Goal: Use online tool/utility: Utilize a website feature to perform a specific function

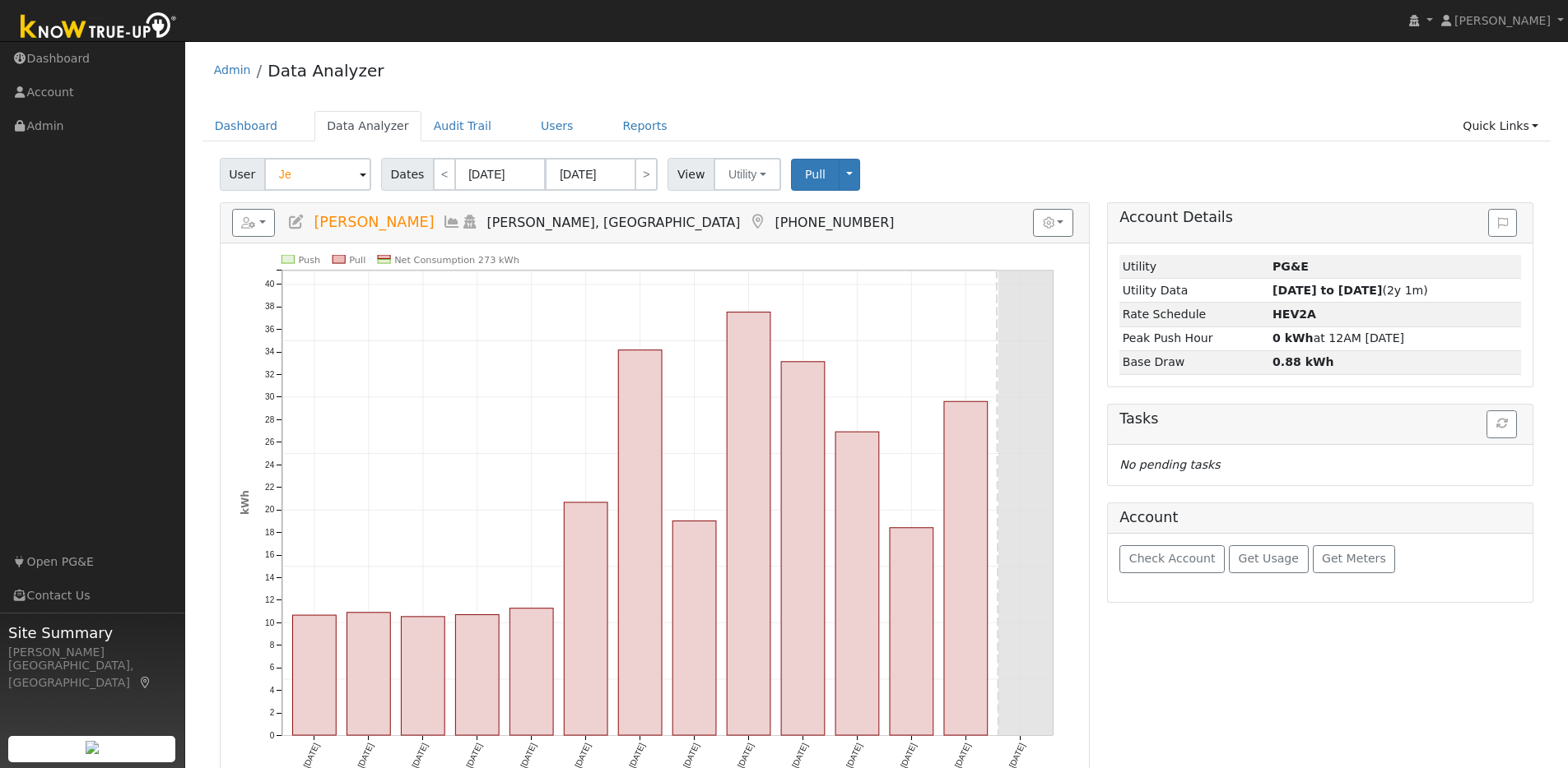
type input "J"
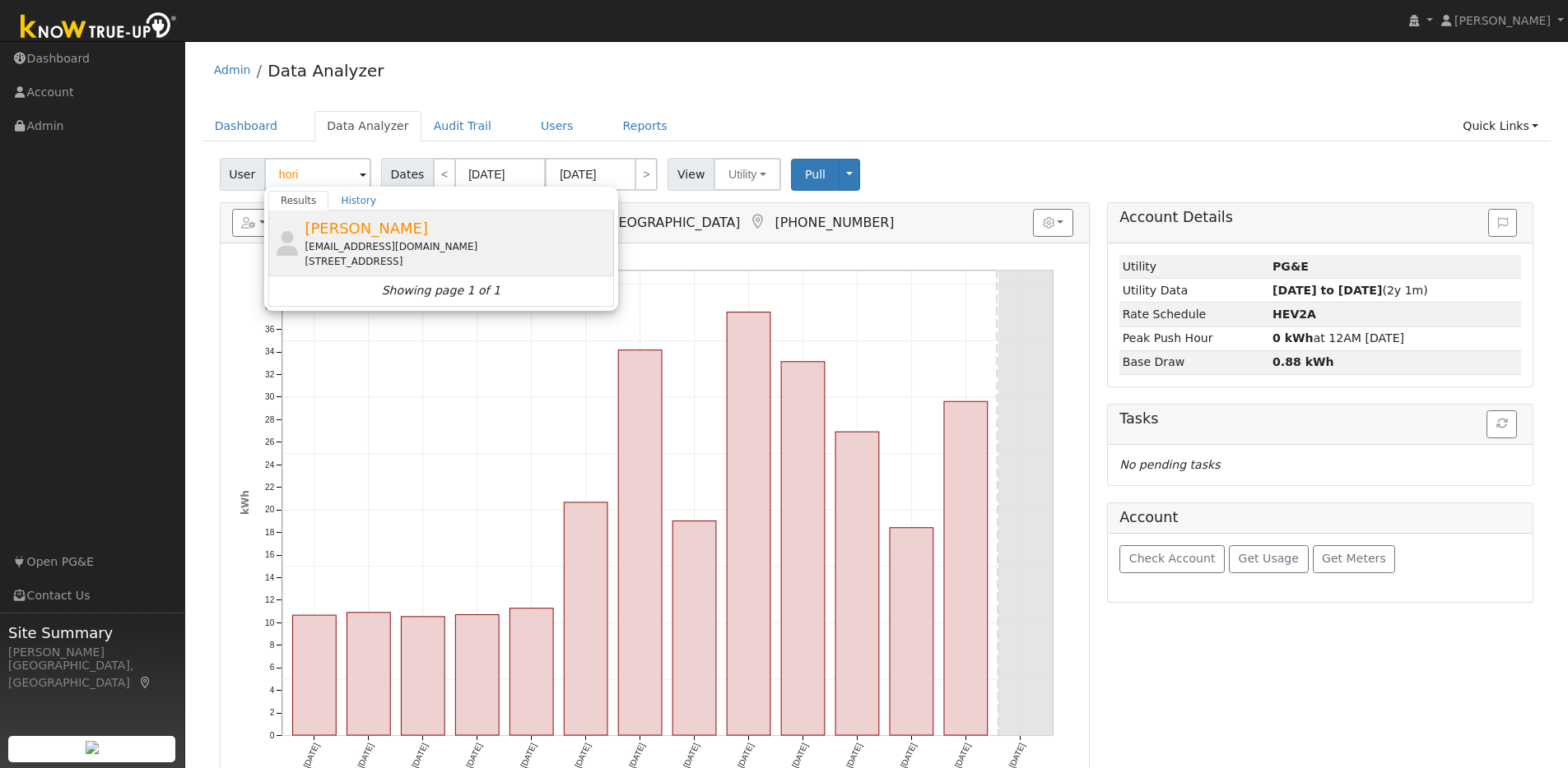
click at [451, 224] on div "Michael Hori mhori3153+gottwatts@gmail.com 20 Crestview Court, Lafayette, CA 94…" at bounding box center [456, 243] width 305 height 52
type input "Michael Hori"
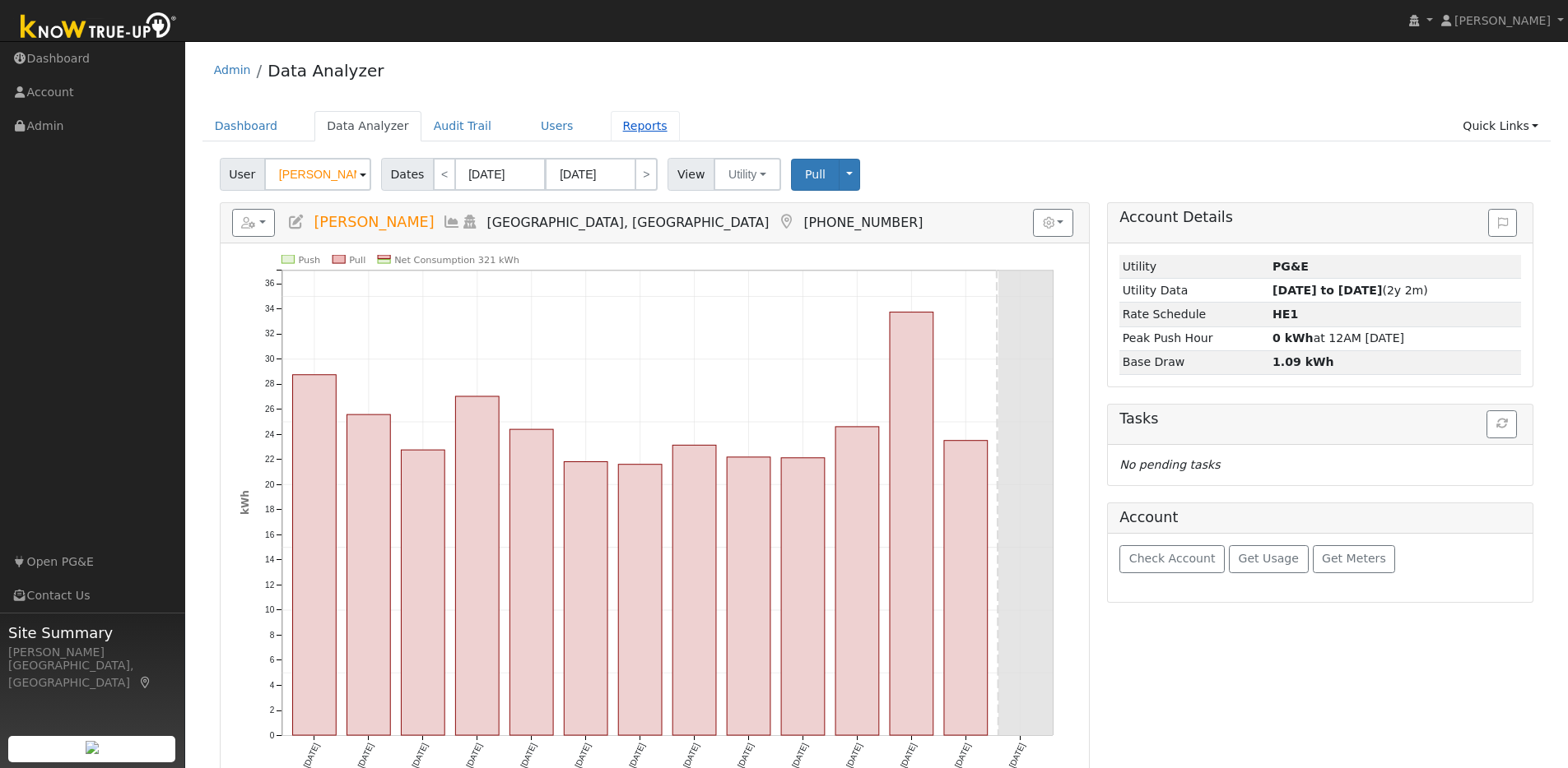
click at [631, 130] on link "Reports" at bounding box center [645, 126] width 69 height 30
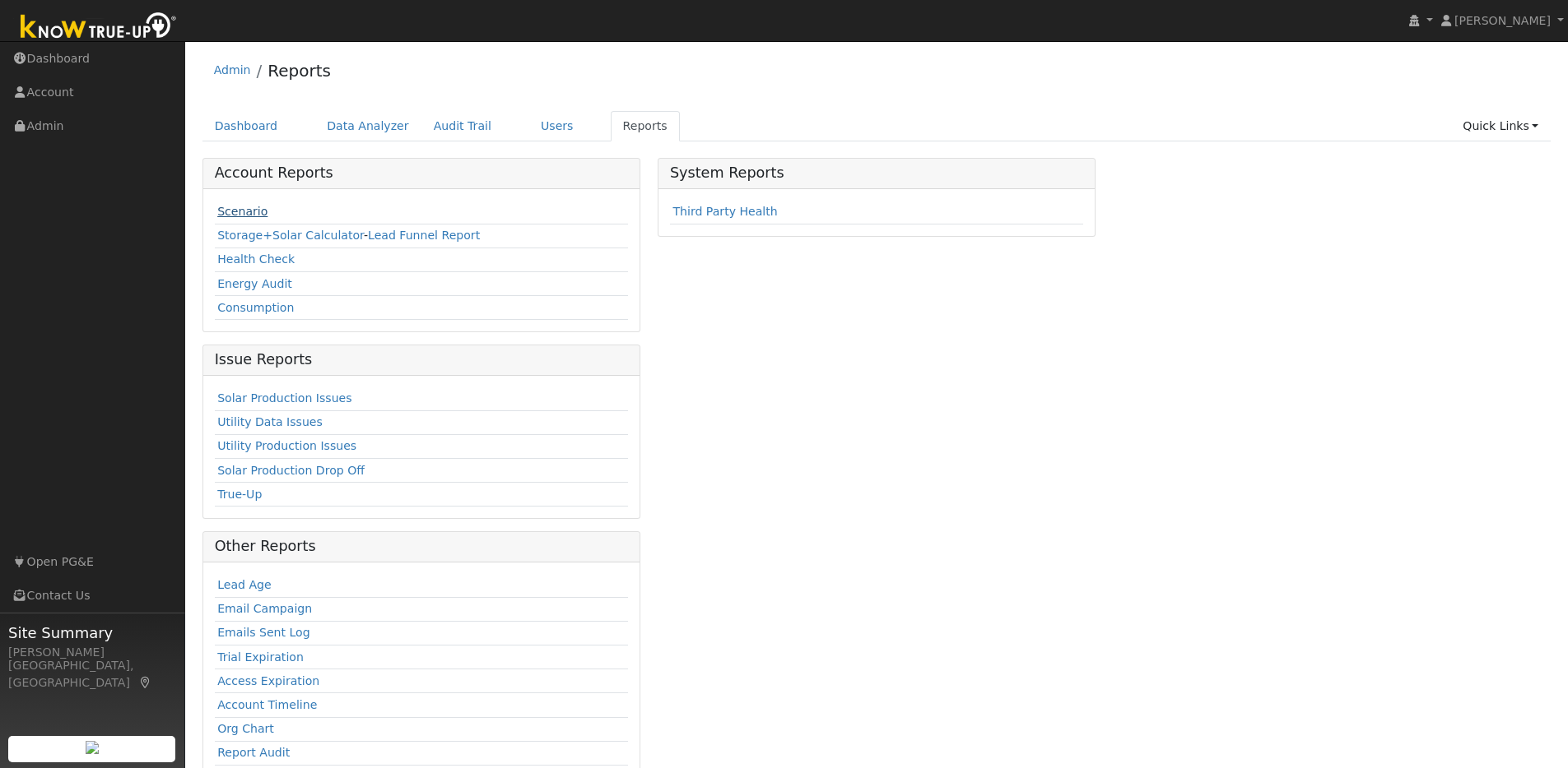
click at [249, 210] on link "Scenario" at bounding box center [242, 211] width 50 height 13
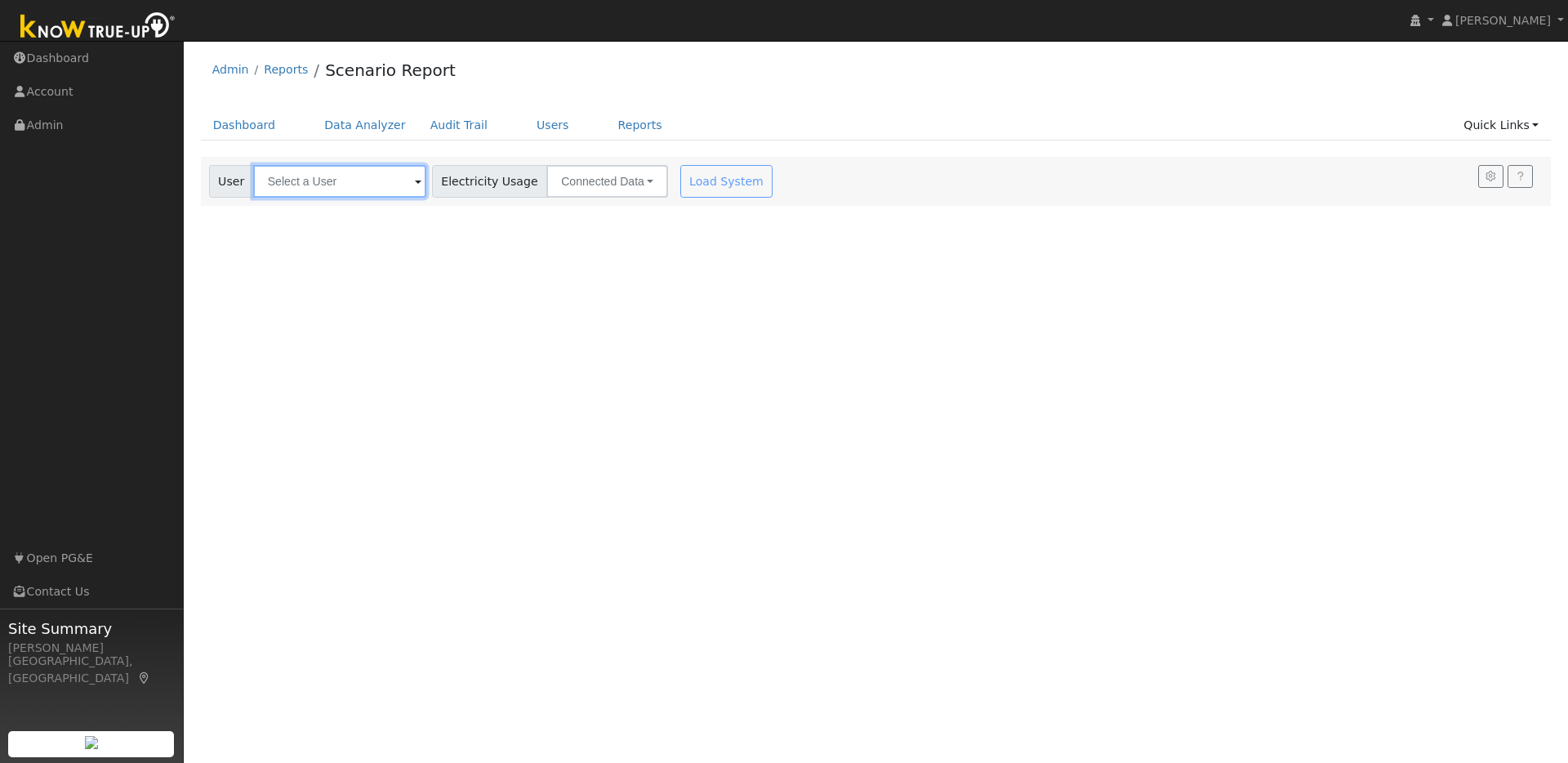
click at [388, 193] on input "text" at bounding box center [339, 181] width 173 height 33
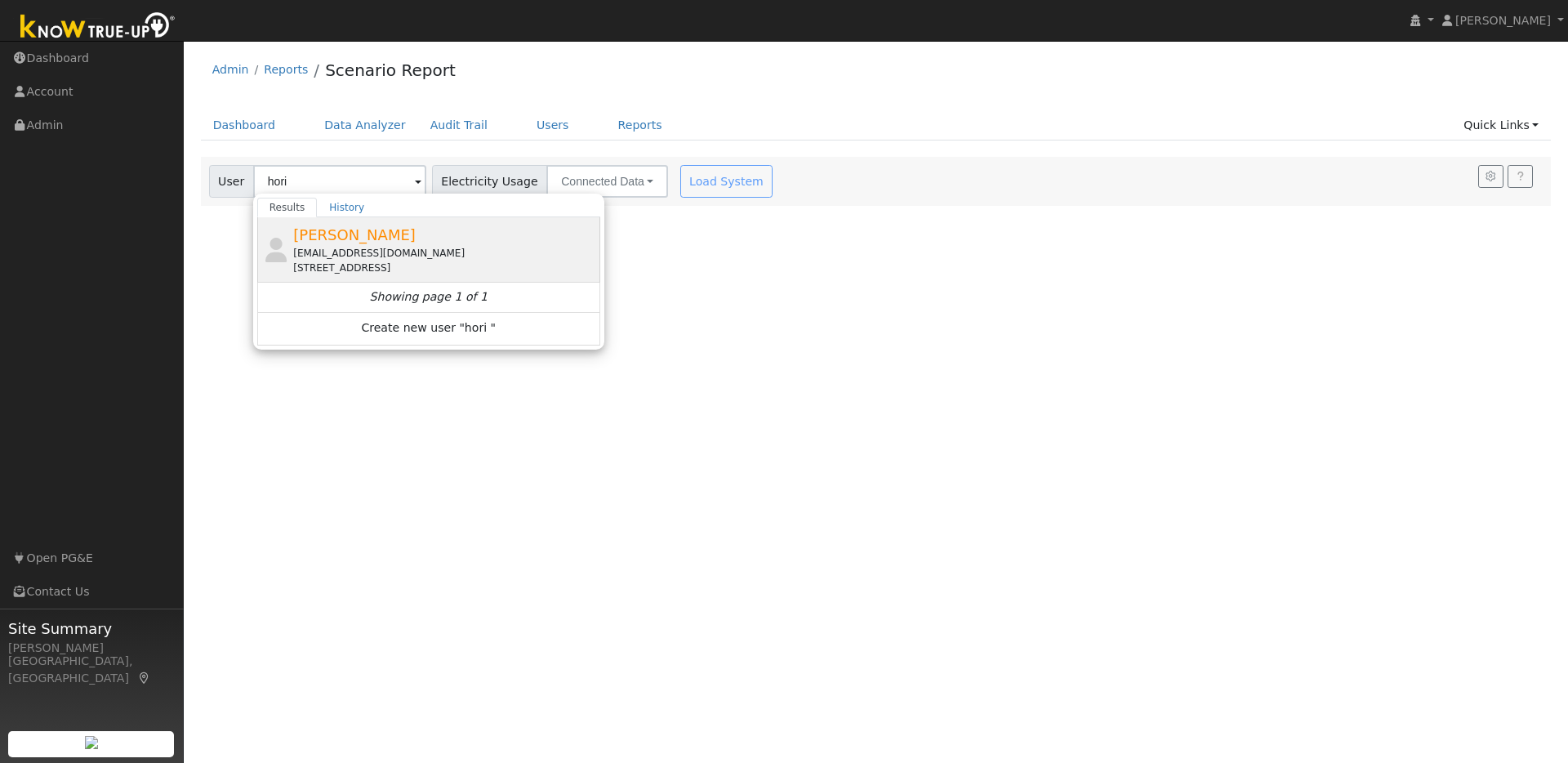
click at [478, 240] on div "Michael Hori mhori3153+gottwatts@gmail.com 20 Crestview Court, Lafayette, CA 94…" at bounding box center [444, 250] width 303 height 52
type input "Michael Hori"
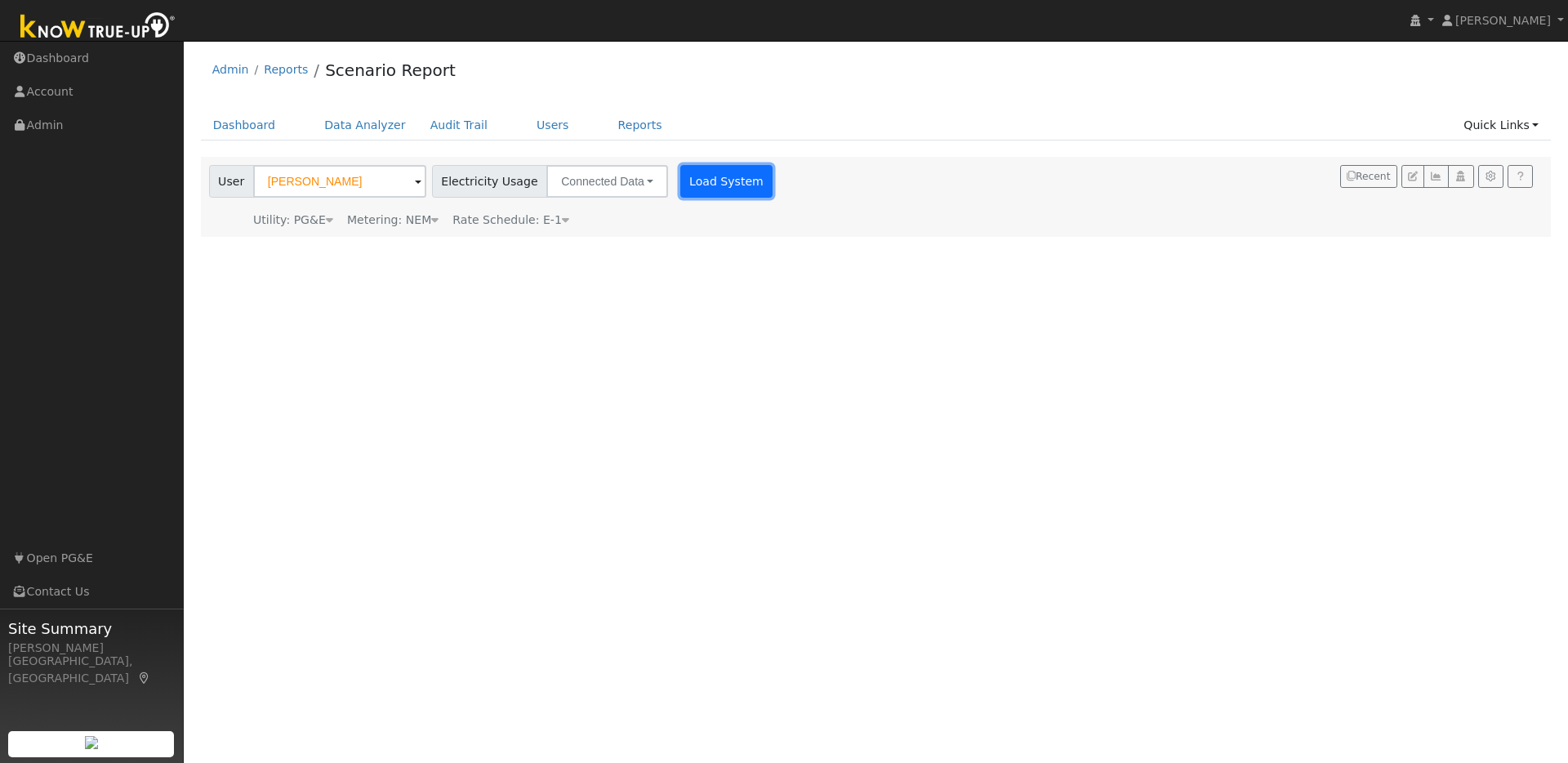
click at [693, 195] on button "Load System" at bounding box center [726, 181] width 93 height 33
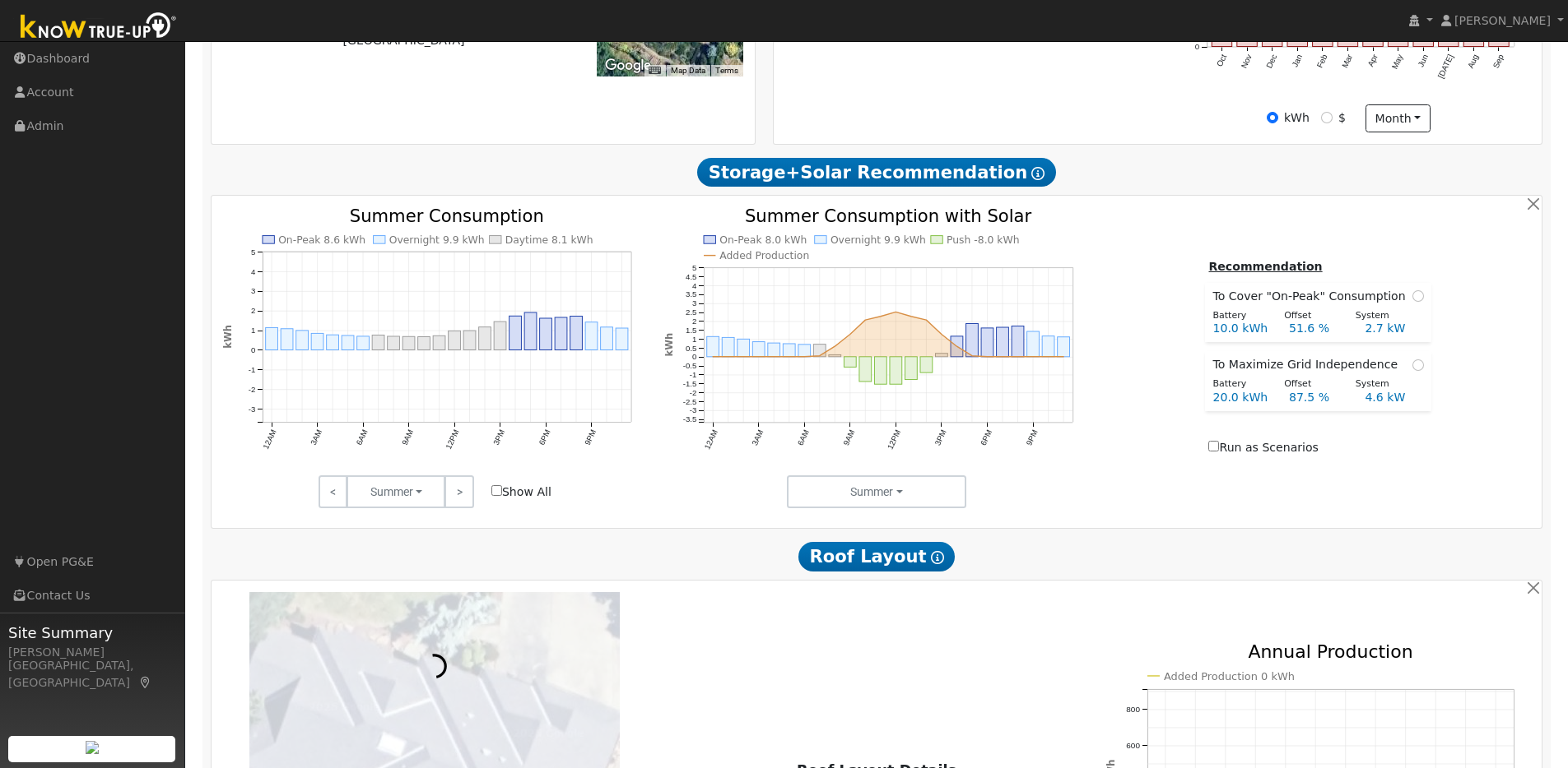
scroll to position [929, 0]
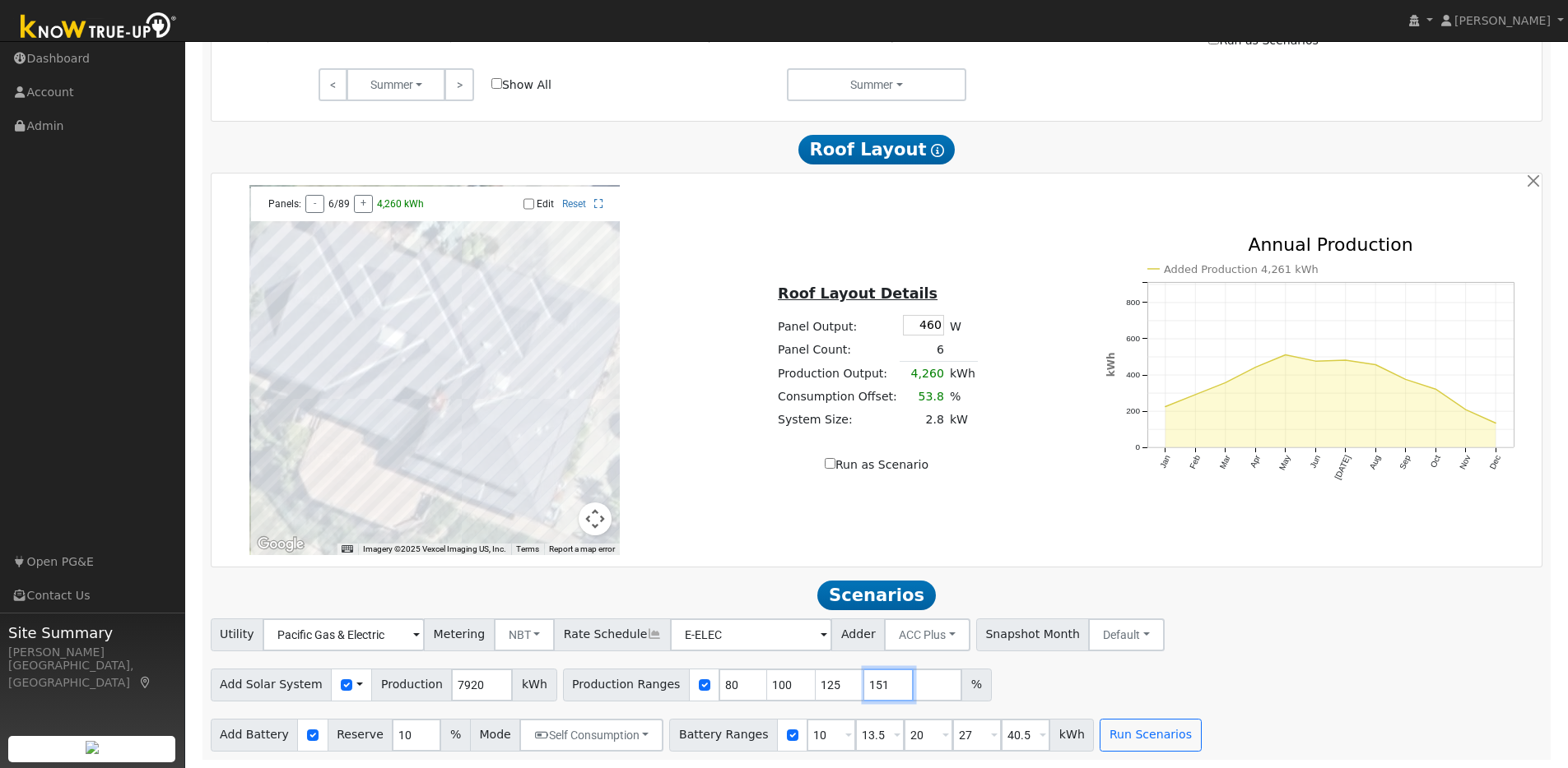
click at [882, 683] on input "151" at bounding box center [888, 685] width 49 height 33
click at [882, 683] on input "152" at bounding box center [888, 685] width 49 height 33
click at [882, 683] on input "153" at bounding box center [888, 685] width 49 height 33
click at [882, 683] on input "154" at bounding box center [888, 685] width 49 height 33
click at [882, 683] on input "155" at bounding box center [888, 685] width 49 height 33
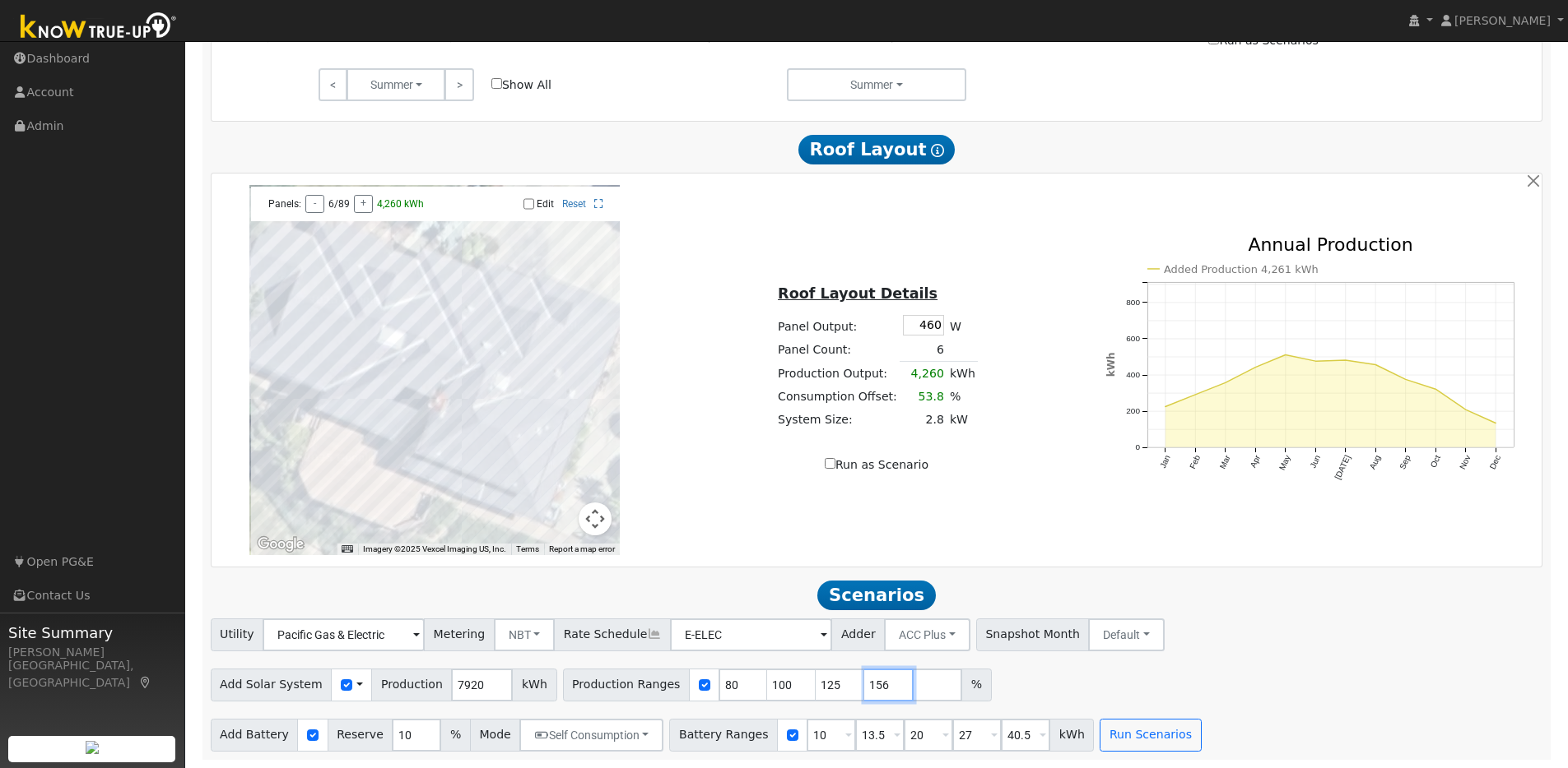
click at [882, 683] on input "156" at bounding box center [888, 685] width 49 height 33
click at [882, 683] on input "157" at bounding box center [888, 685] width 49 height 33
click at [882, 683] on input "158" at bounding box center [888, 685] width 49 height 33
click at [882, 683] on input "159" at bounding box center [888, 685] width 49 height 33
click at [882, 683] on input "160" at bounding box center [888, 685] width 49 height 33
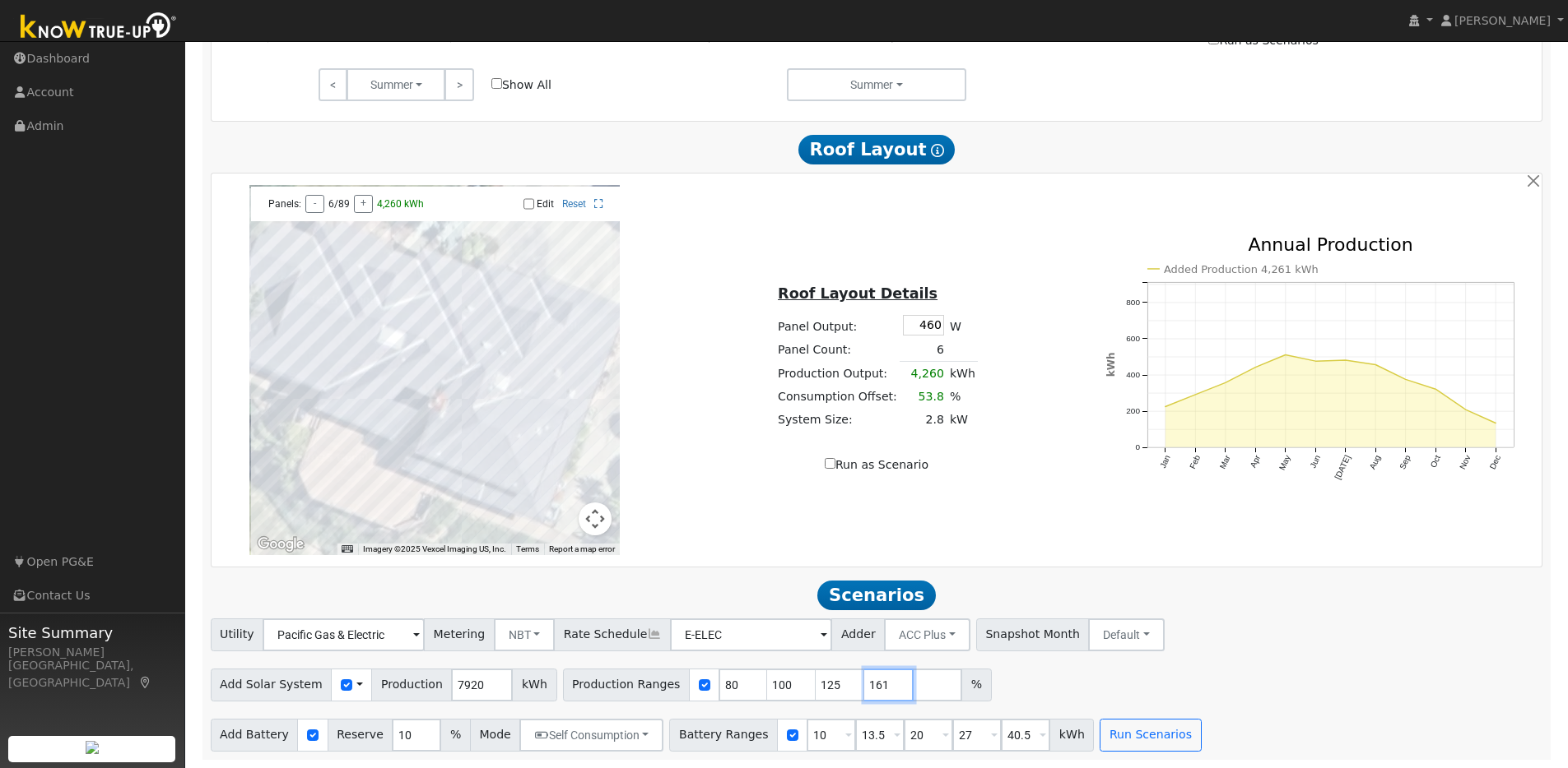
click at [882, 683] on input "161" at bounding box center [888, 685] width 49 height 33
click at [882, 683] on input "162" at bounding box center [888, 685] width 49 height 33
click at [882, 683] on input "163" at bounding box center [888, 685] width 49 height 33
click at [882, 683] on input "164" at bounding box center [888, 685] width 49 height 33
click at [882, 683] on input "165" at bounding box center [888, 685] width 49 height 33
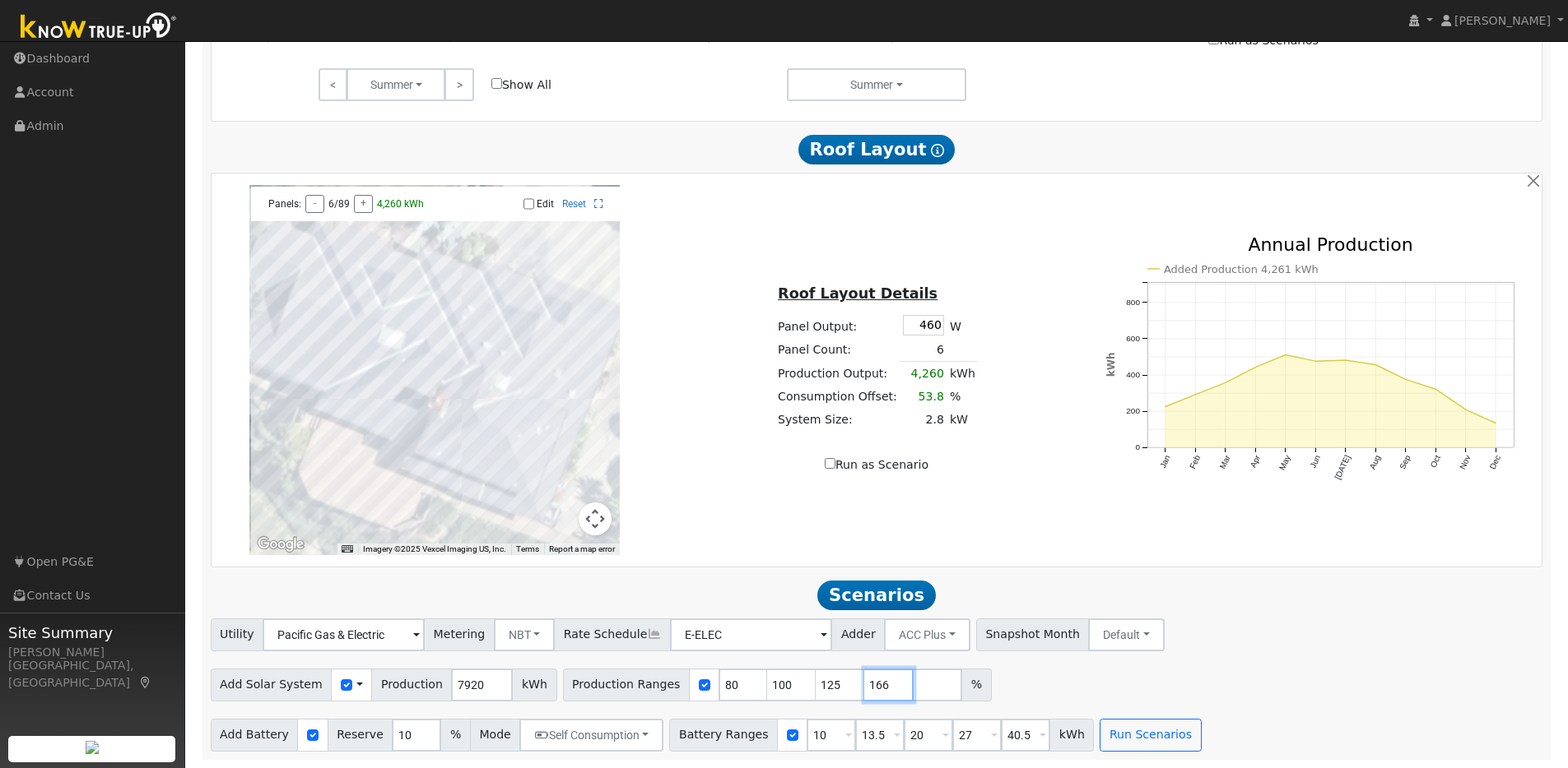
click at [882, 683] on input "166" at bounding box center [888, 685] width 49 height 33
click at [882, 683] on input "167" at bounding box center [888, 685] width 49 height 33
click at [882, 683] on input "168" at bounding box center [888, 685] width 49 height 33
click at [882, 683] on input "169" at bounding box center [888, 685] width 49 height 33
click at [882, 683] on input "170" at bounding box center [888, 685] width 49 height 33
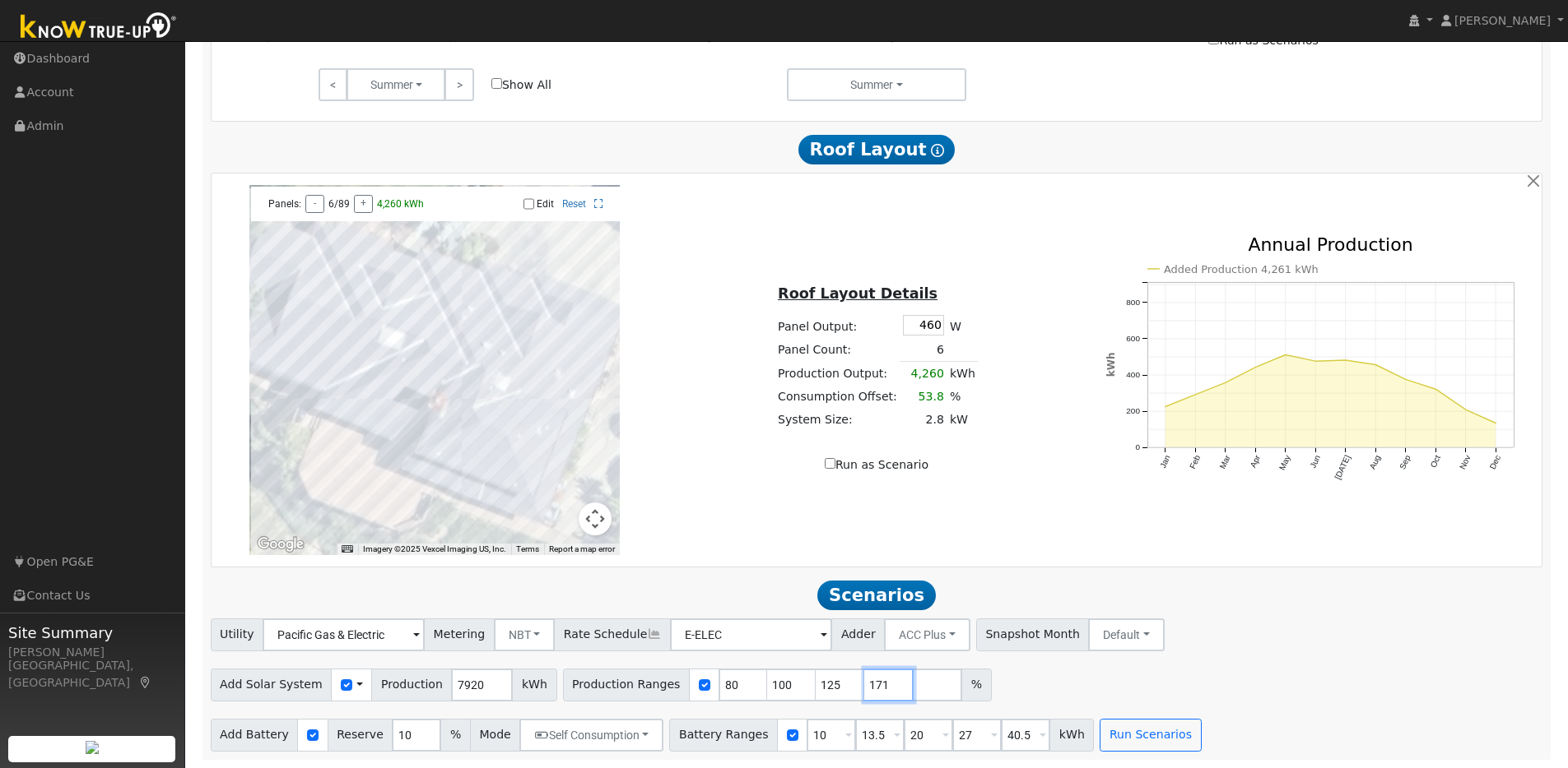
click at [882, 683] on input "171" at bounding box center [888, 685] width 49 height 33
click at [882, 683] on input "172" at bounding box center [888, 685] width 49 height 33
click at [882, 683] on input "173" at bounding box center [888, 685] width 49 height 33
type input "174"
click at [882, 683] on input "174" at bounding box center [888, 685] width 49 height 33
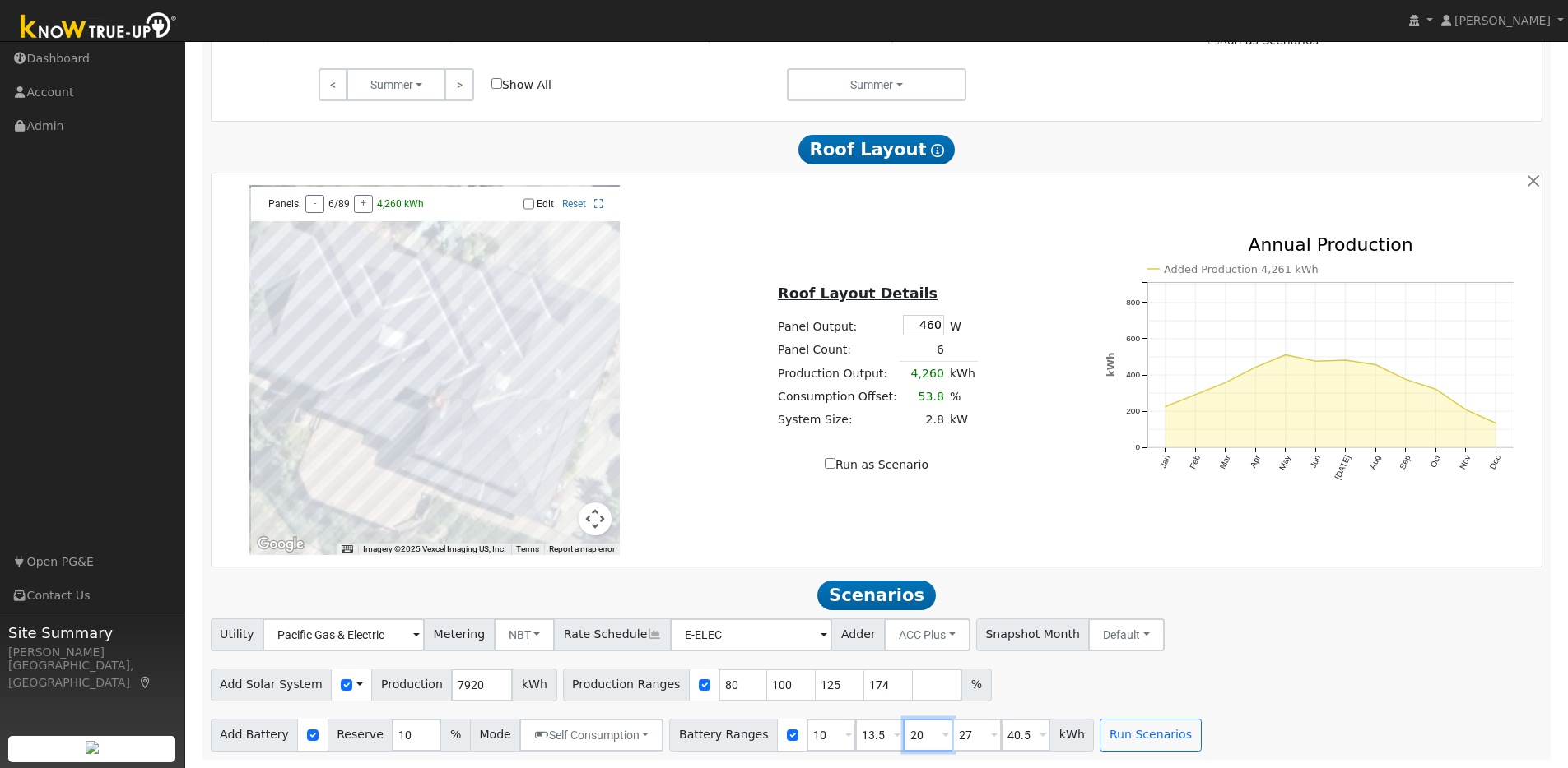
click at [920, 731] on input "20" at bounding box center [928, 735] width 49 height 33
type input "27"
type input "40.5"
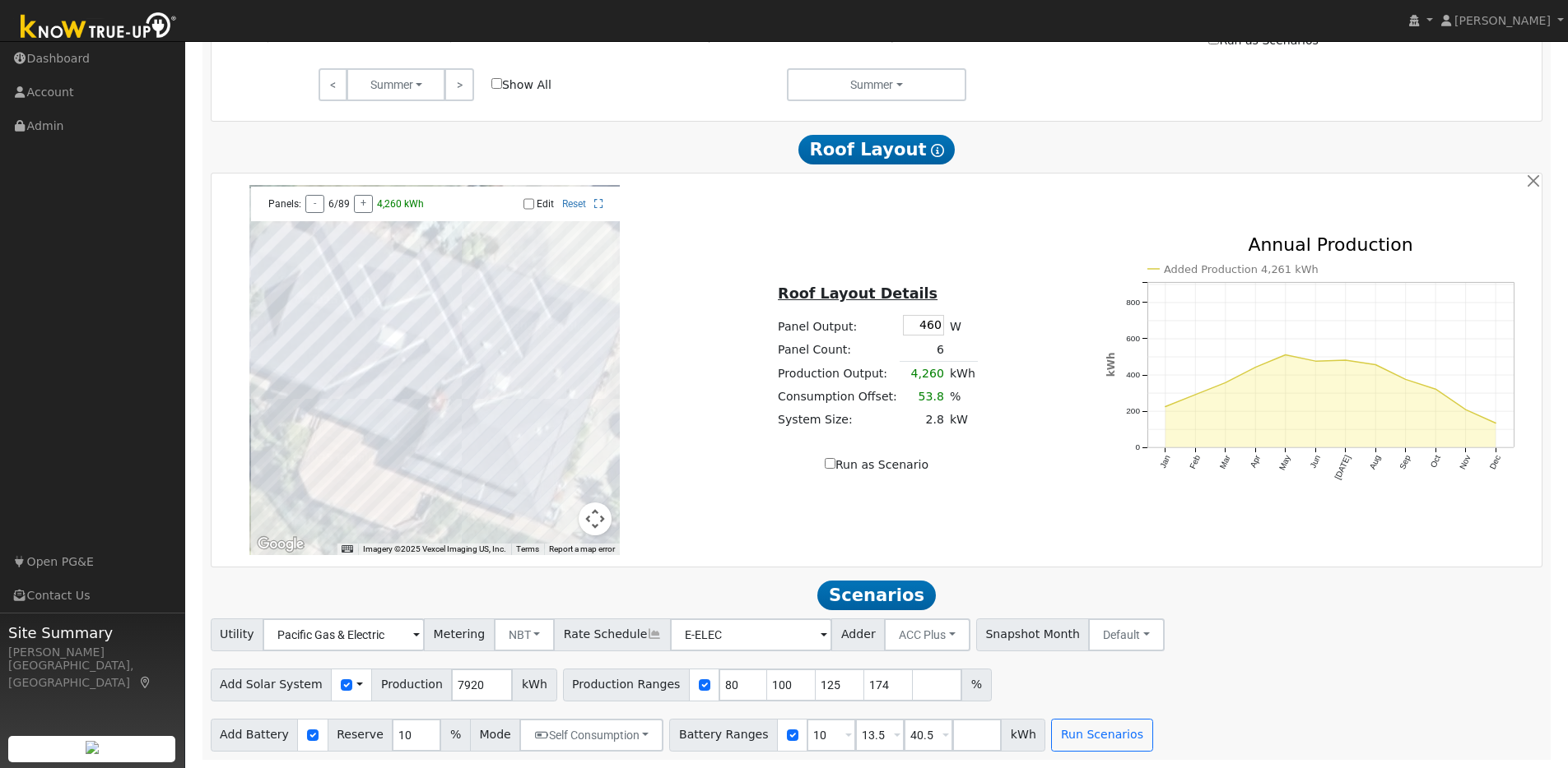
click at [845, 739] on span at bounding box center [848, 736] width 6 height 19
click at [822, 723] on div "Overrides Reserve % Mode None None Self Consumption Peak Savings ACC High Value…" at bounding box center [773, 676] width 161 height 98
click at [1074, 687] on div "Add Solar System Use CSV Data Production 7920 kWh Production Ranges 80 100 125 …" at bounding box center [877, 682] width 1338 height 38
click at [975, 736] on input "number" at bounding box center [976, 735] width 49 height 33
type input "30"
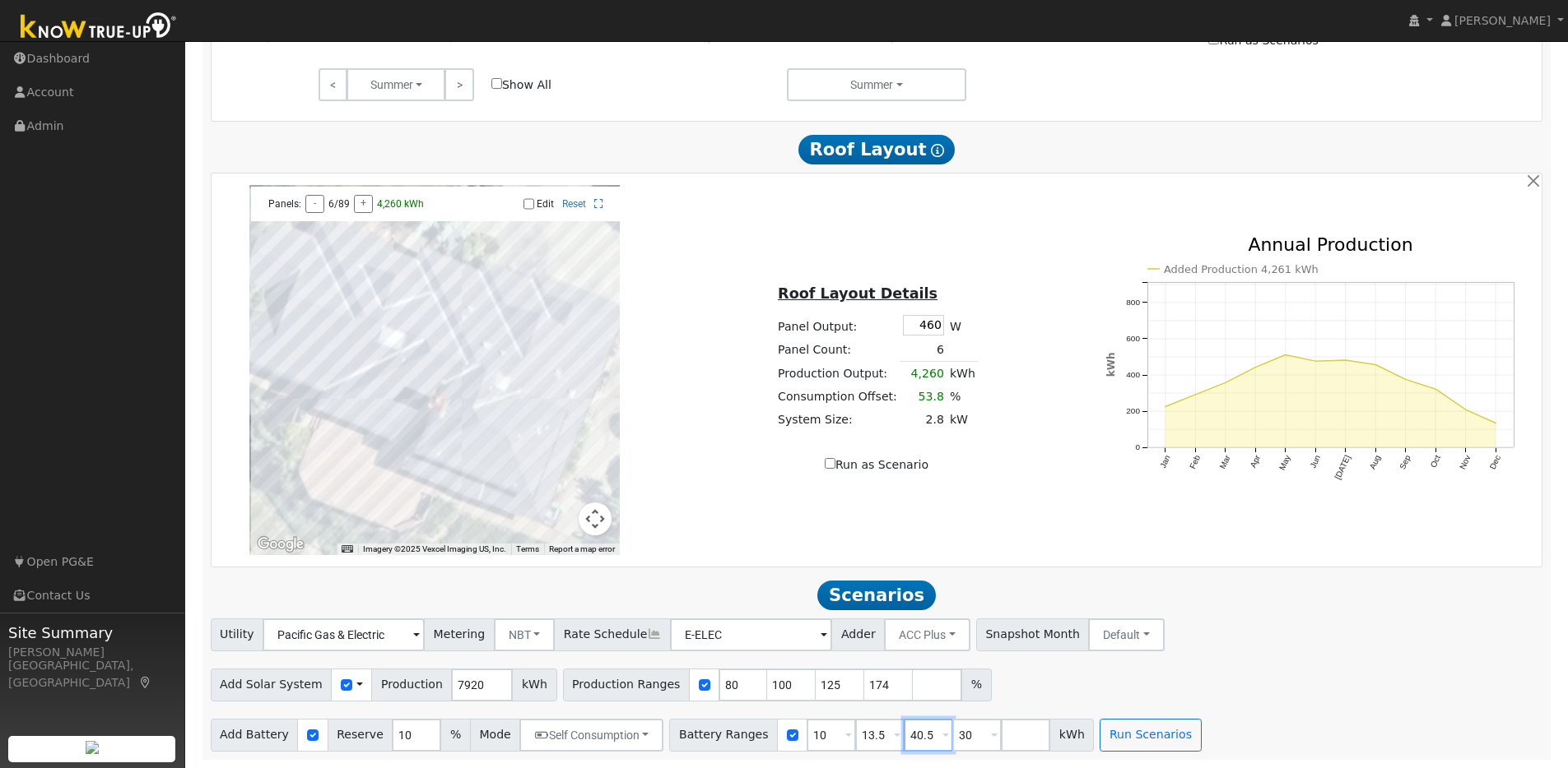
type input "30"
click at [925, 735] on input "30" at bounding box center [928, 735] width 49 height 33
click at [962, 740] on input "40.5" at bounding box center [976, 735] width 49 height 33
click at [964, 737] on input "405" at bounding box center [976, 735] width 49 height 33
type input "4"
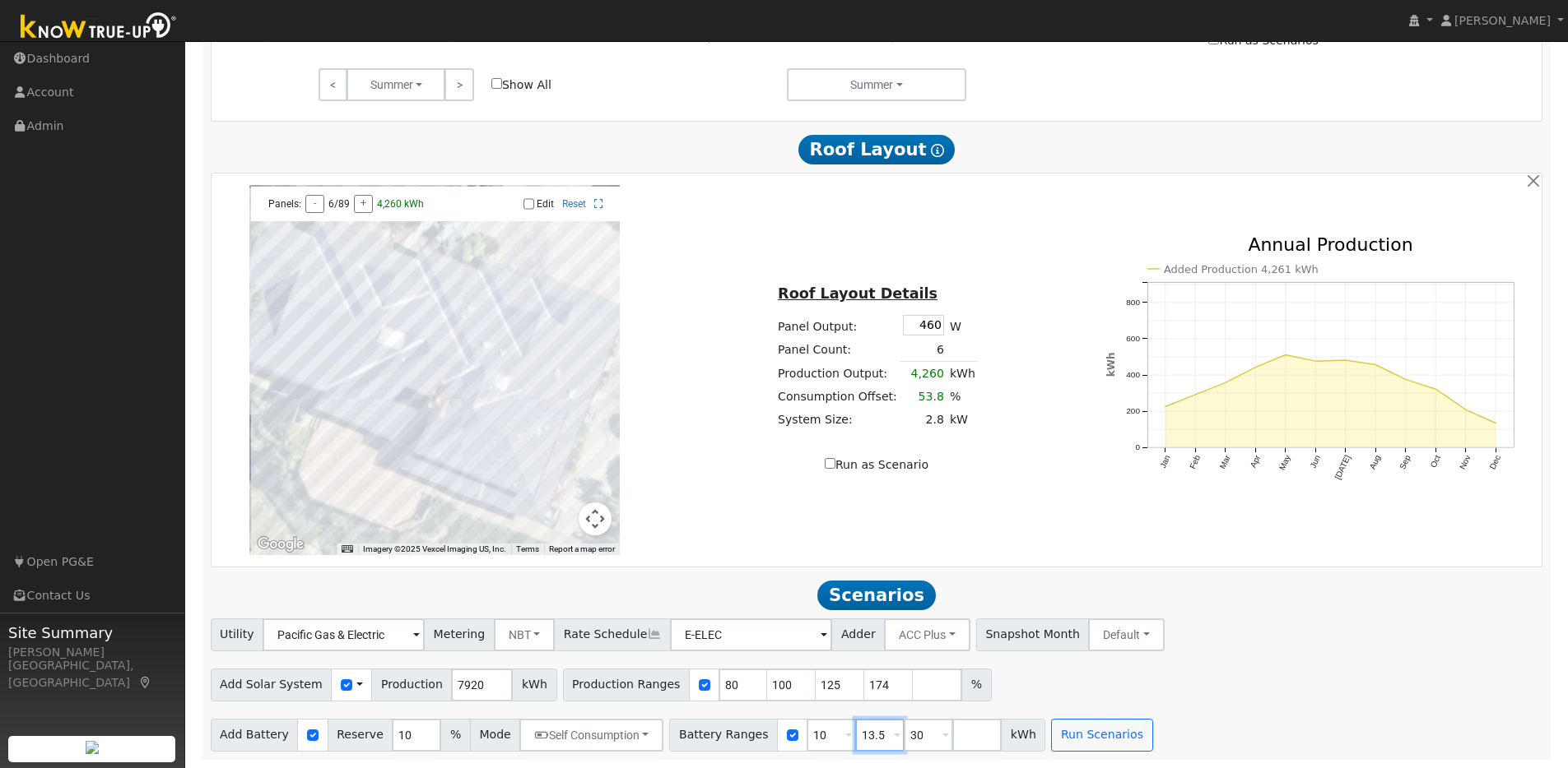
click at [872, 739] on input "13.5" at bounding box center [879, 735] width 49 height 33
type input "30"
click at [817, 736] on input "10" at bounding box center [831, 735] width 49 height 33
type input "30"
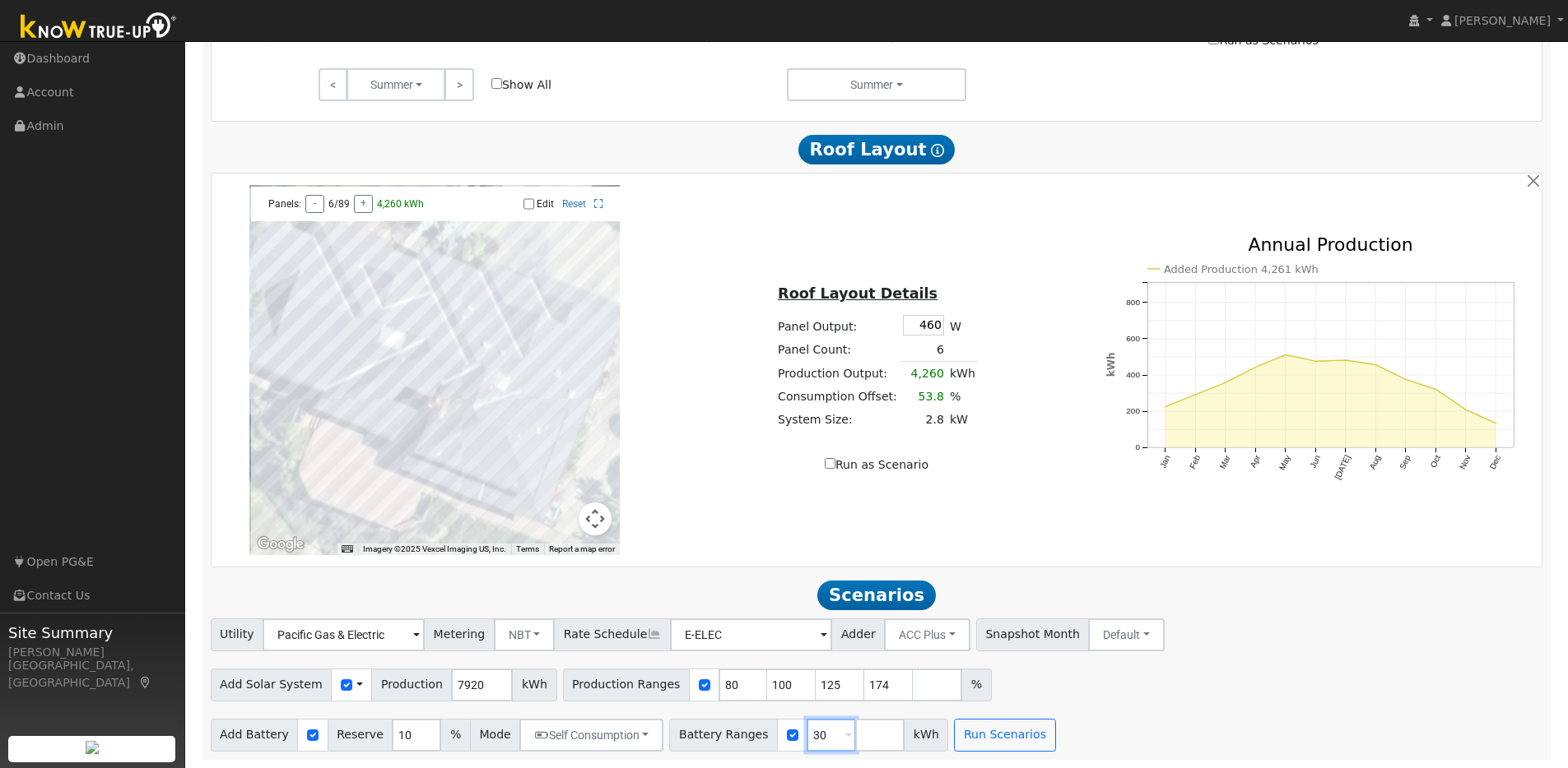
type input "30"
click at [819, 685] on input "125" at bounding box center [840, 685] width 49 height 33
type input "174"
click at [770, 687] on input "100" at bounding box center [791, 685] width 49 height 33
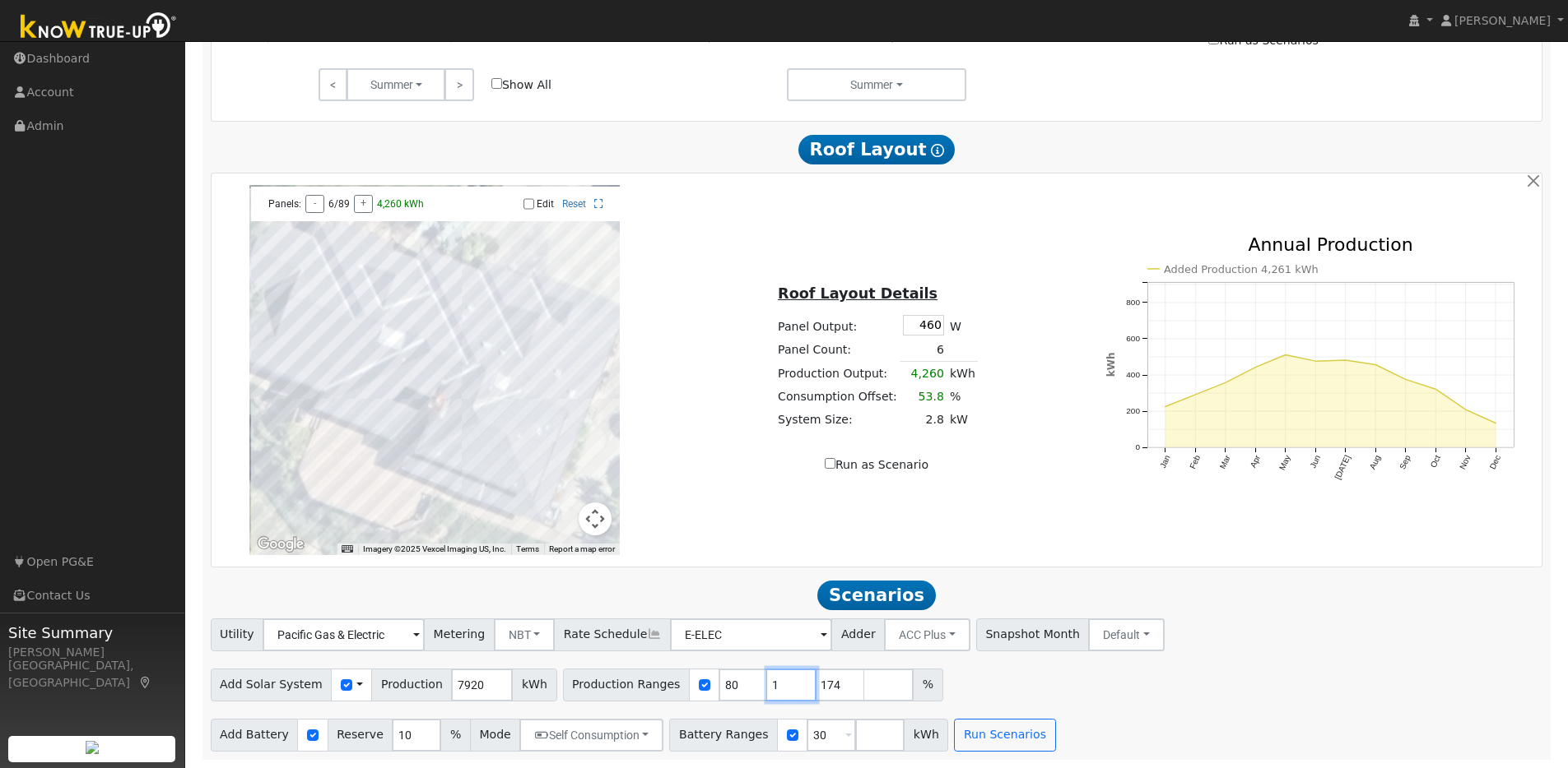
type input "174"
click at [718, 687] on input "80" at bounding box center [742, 685] width 49 height 33
type input "174"
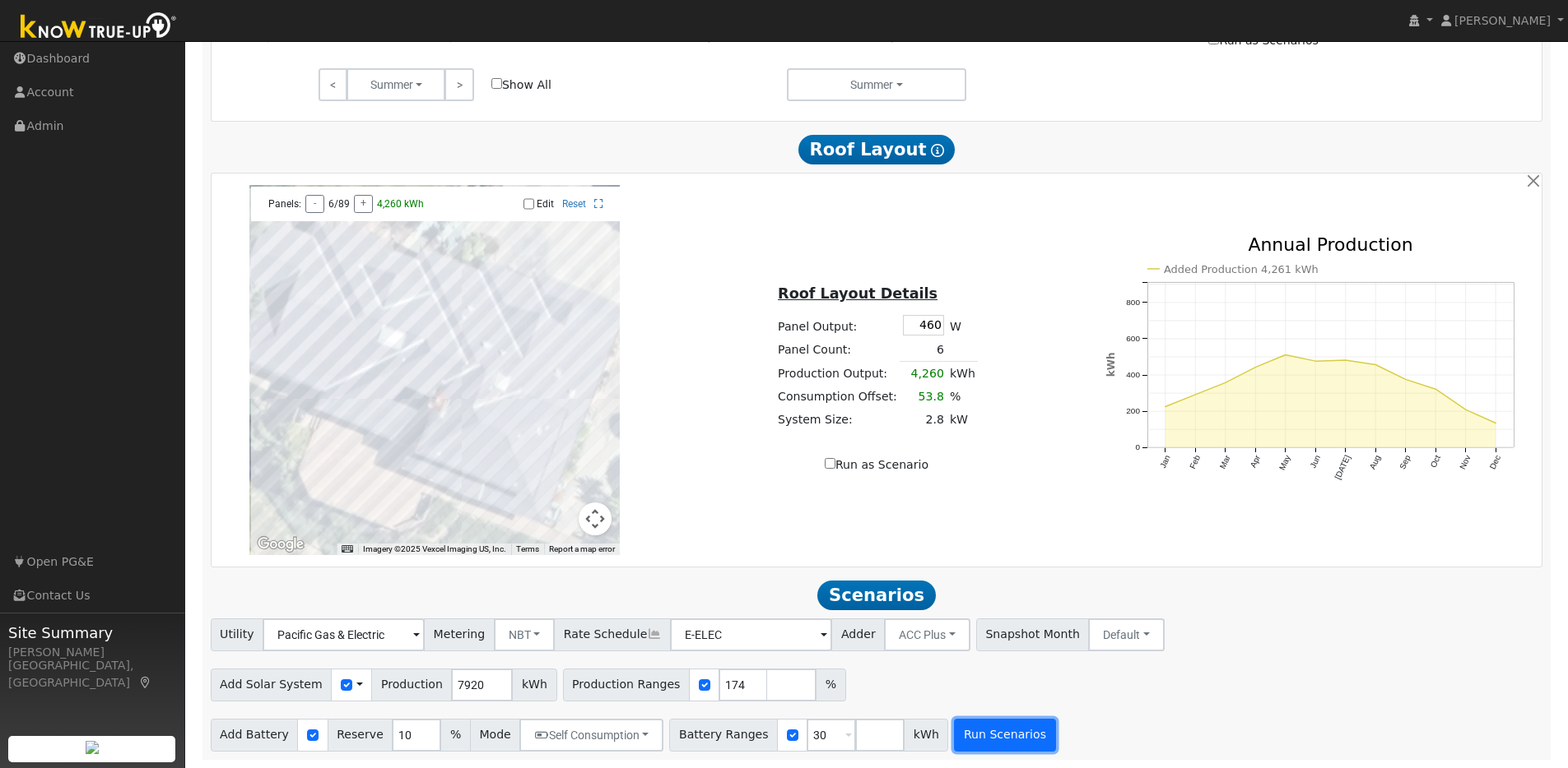
click at [990, 736] on button "Run Scenarios" at bounding box center [1004, 735] width 101 height 33
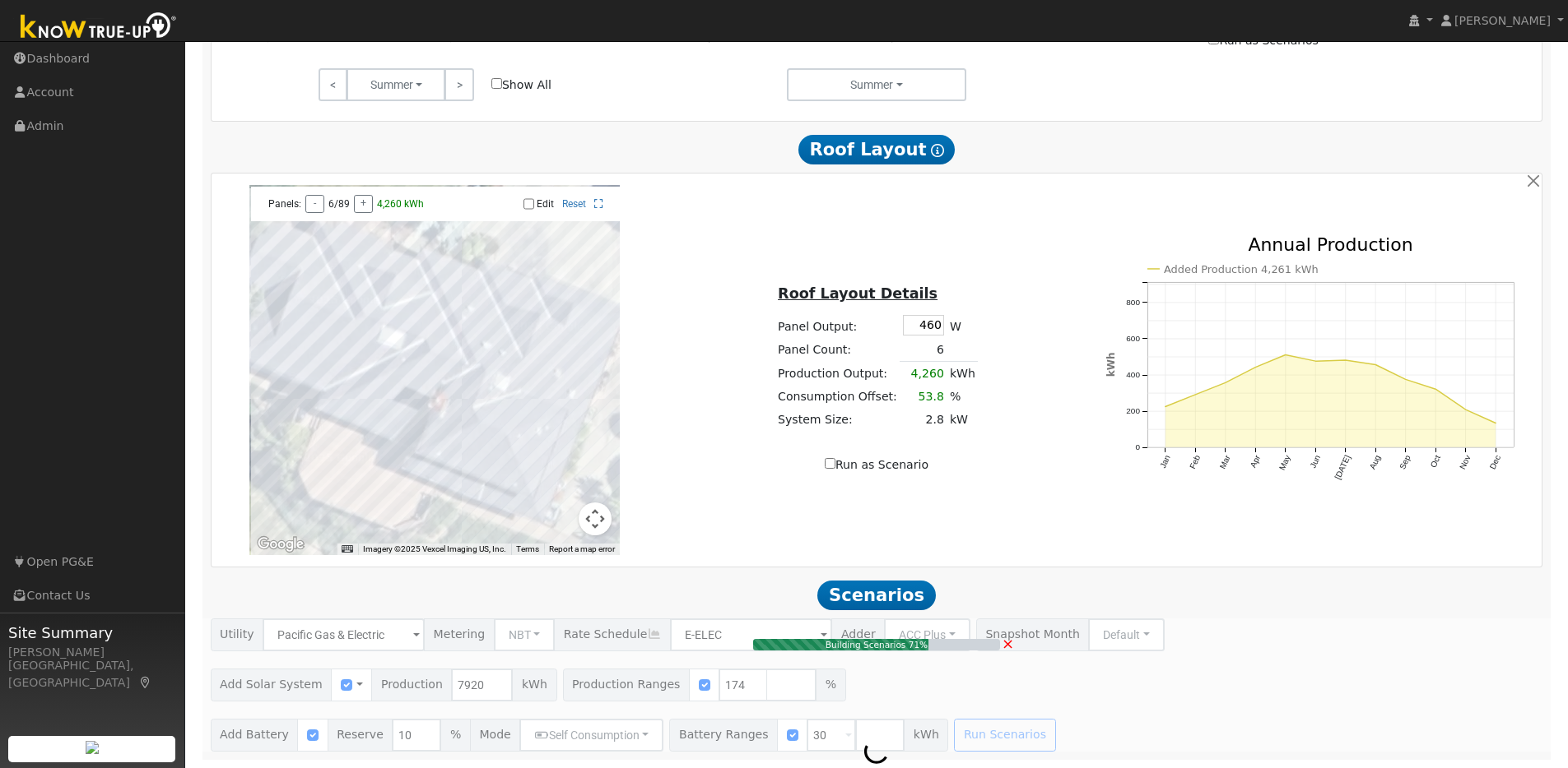
type input "9.2"
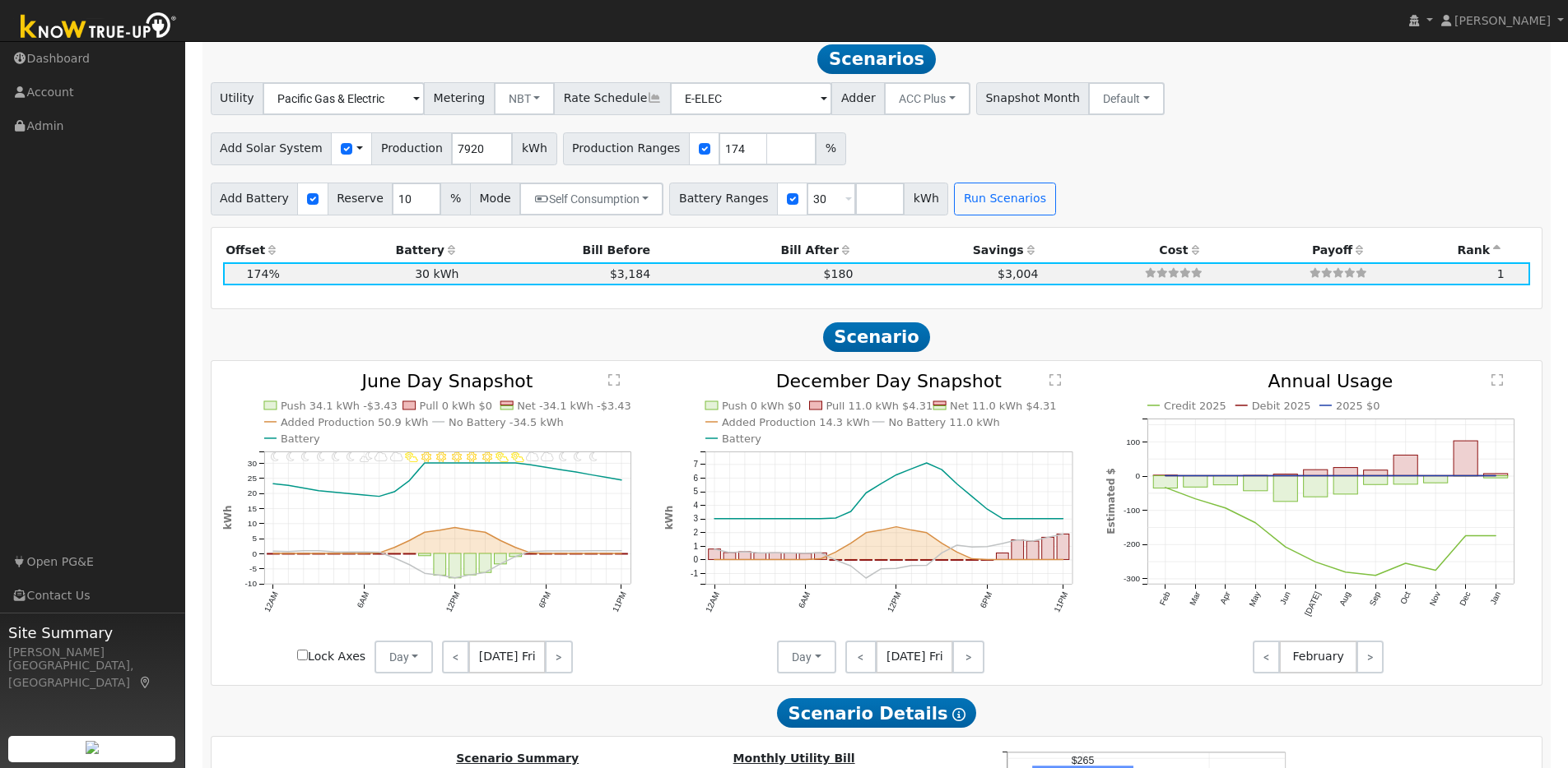
scroll to position [1458, 0]
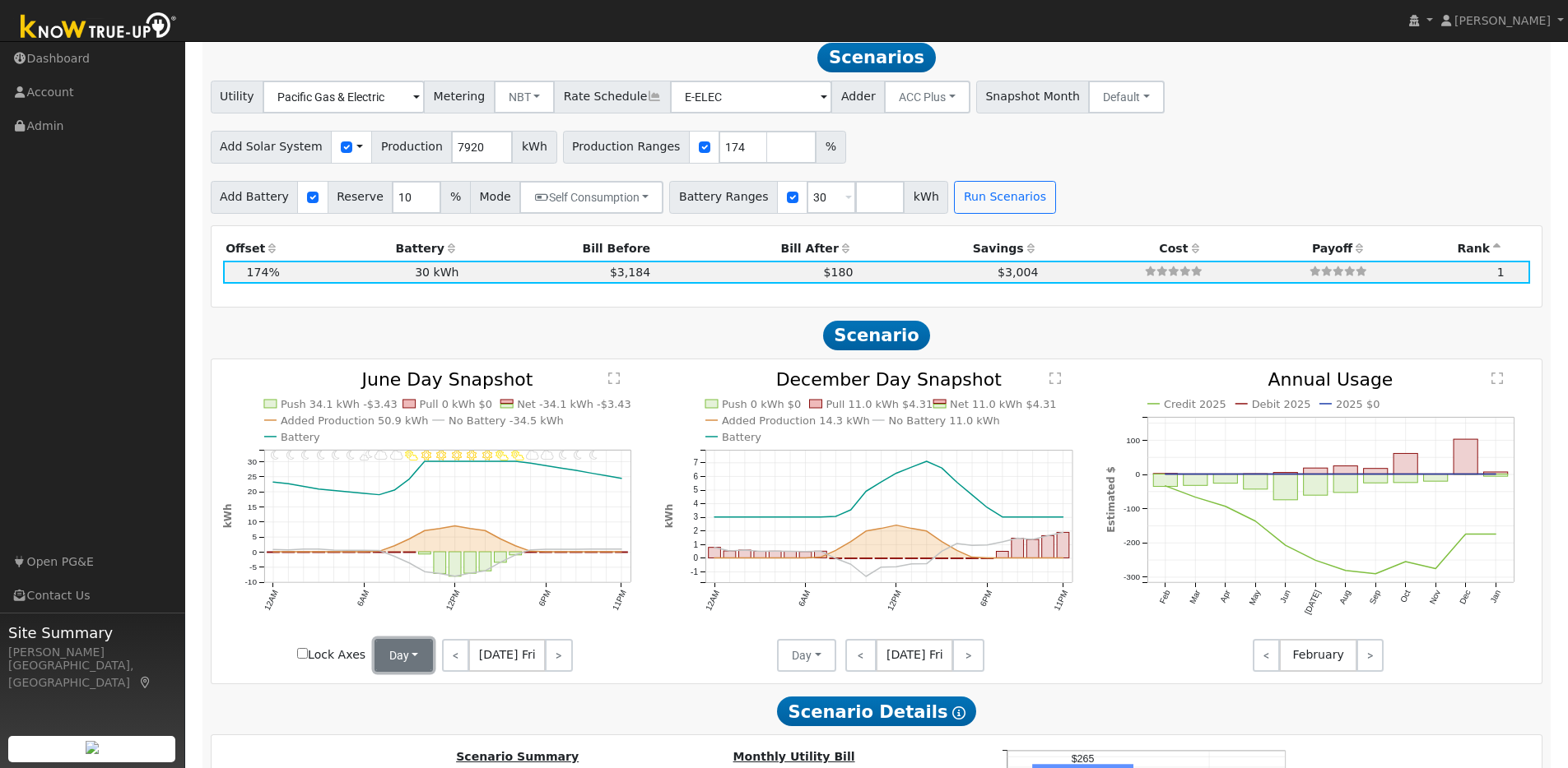
click at [411, 663] on button "Day" at bounding box center [404, 655] width 59 height 33
click at [404, 721] on link "Month Average" at bounding box center [433, 715] width 114 height 23
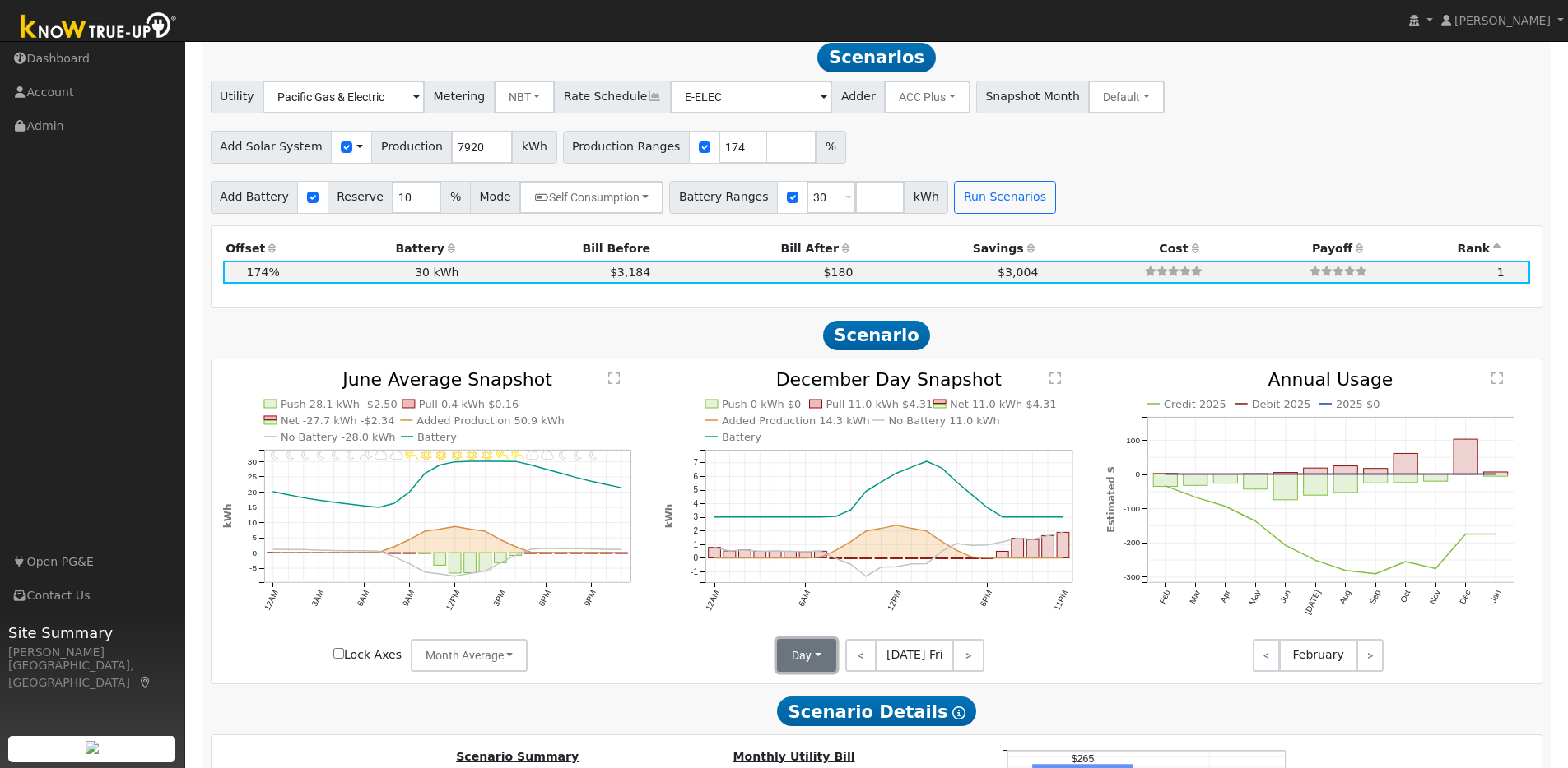
click at [818, 658] on button "Day" at bounding box center [806, 655] width 59 height 33
click at [813, 717] on link "Month Average" at bounding box center [835, 715] width 114 height 23
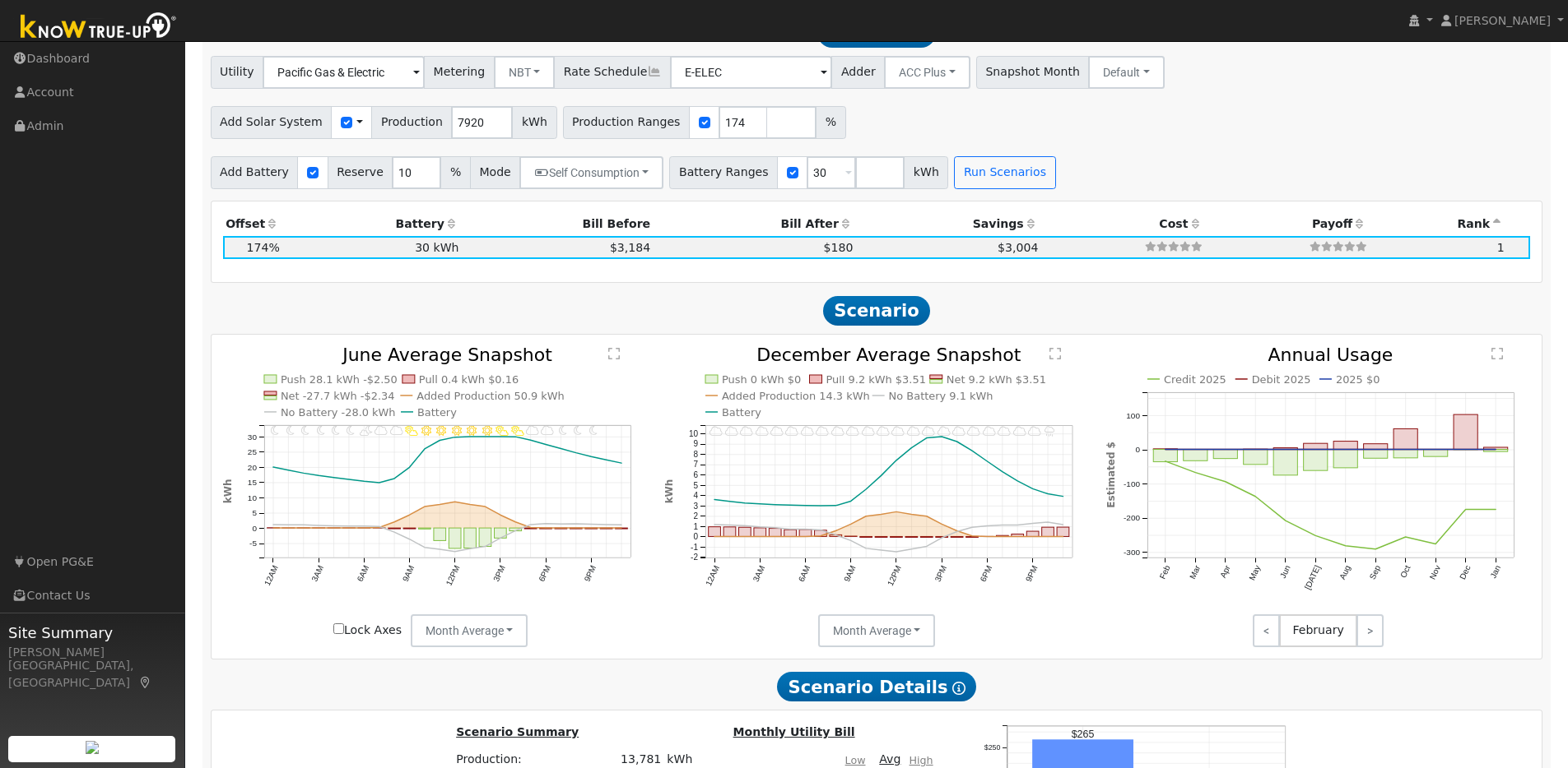
scroll to position [1478, 0]
